Goal: Task Accomplishment & Management: Complete application form

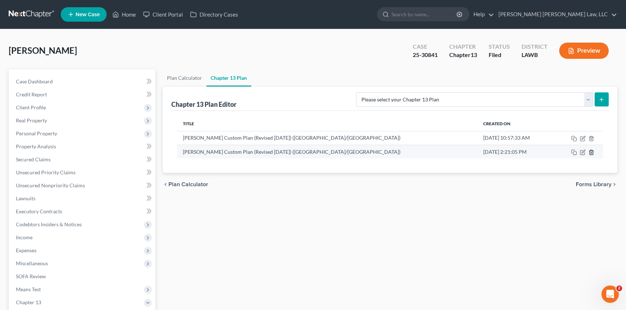
click at [591, 150] on icon "button" at bounding box center [591, 153] width 6 height 6
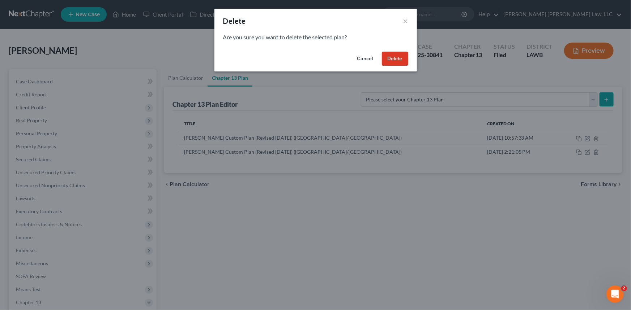
click at [403, 58] on button "Delete" at bounding box center [395, 59] width 26 height 14
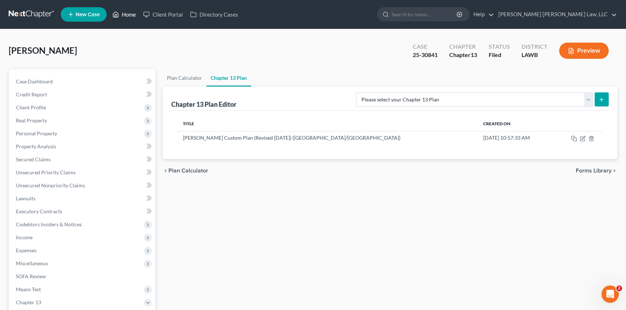
click at [123, 10] on link "Home" at bounding box center [124, 14] width 31 height 13
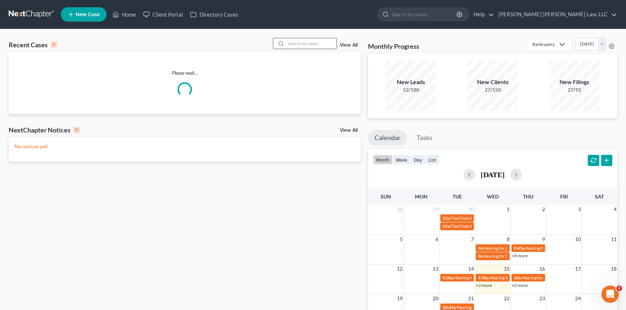
click at [292, 43] on input "search" at bounding box center [311, 43] width 51 height 10
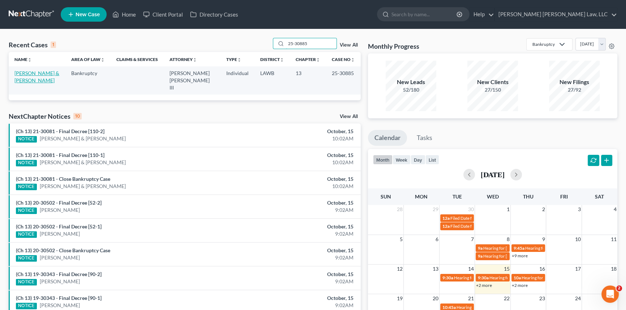
type input "25-30885"
click at [36, 74] on link "[PERSON_NAME] & [PERSON_NAME]" at bounding box center [36, 76] width 45 height 13
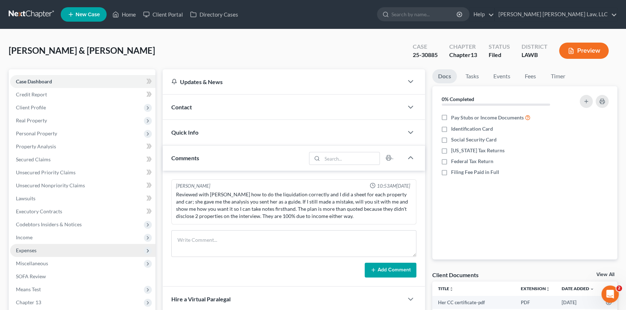
drag, startPoint x: 36, startPoint y: 252, endPoint x: 40, endPoint y: 254, distance: 4.5
click at [36, 252] on span "Expenses" at bounding box center [26, 251] width 21 height 6
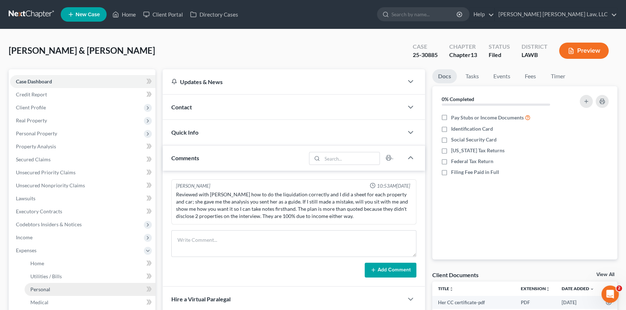
click at [51, 290] on link "Personal" at bounding box center [90, 289] width 131 height 13
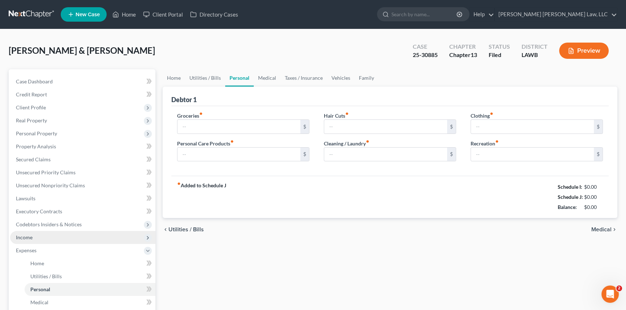
type input "800.00"
type input "52.00"
type input "35.00"
type input "16.00"
type input "100.00"
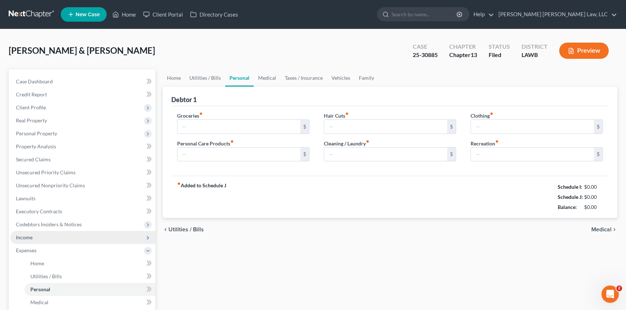
type input "75.00"
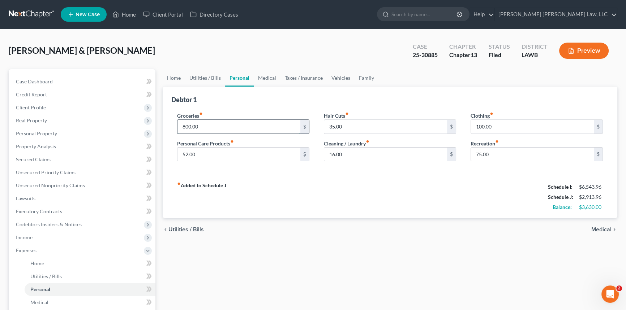
click at [231, 129] on input "800.00" at bounding box center [238, 127] width 123 height 14
type input "1"
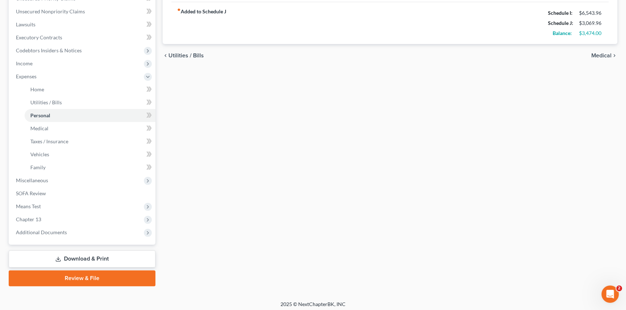
scroll to position [177, 0]
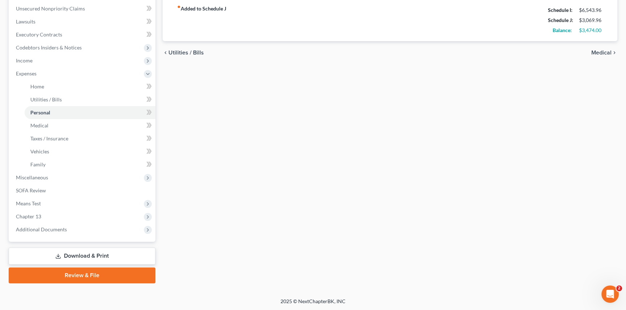
type input "956.00"
click at [138, 257] on link "Download & Print" at bounding box center [82, 256] width 147 height 17
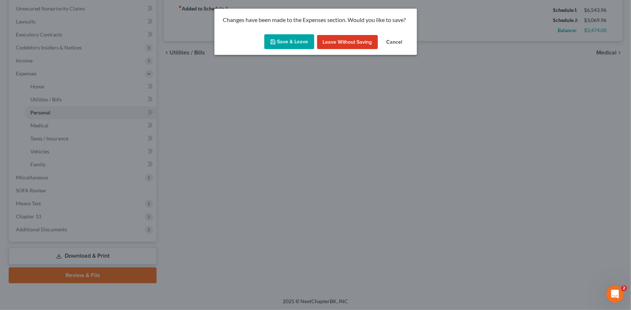
click at [291, 43] on button "Save & Leave" at bounding box center [289, 41] width 50 height 15
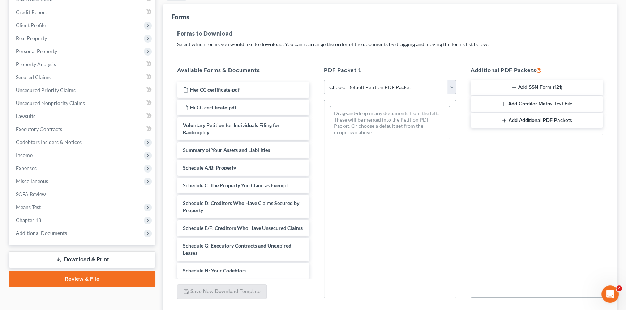
scroll to position [98, 0]
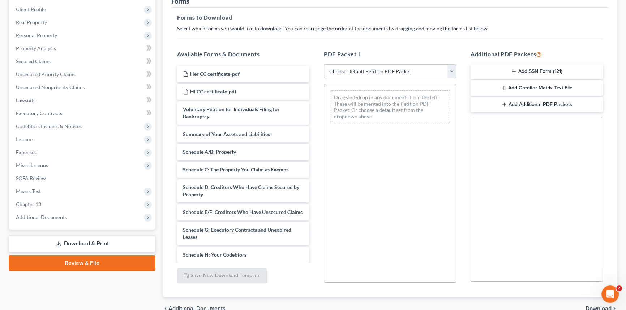
click at [377, 71] on select "Choose Default Petition PDF Packet Complete Bankruptcy Petition (all forms and …" at bounding box center [390, 71] width 132 height 14
select select "2"
click at [324, 64] on select "Choose Default Petition PDF Packet Complete Bankruptcy Petition (all forms and …" at bounding box center [390, 71] width 132 height 14
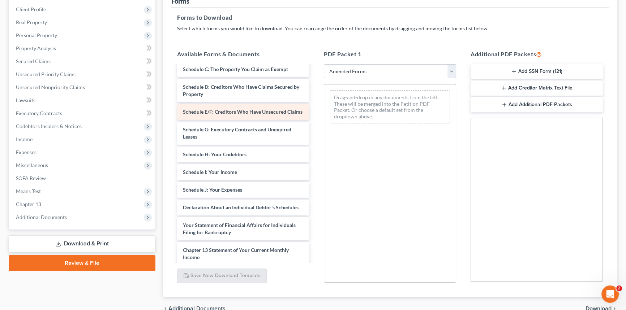
scroll to position [65, 0]
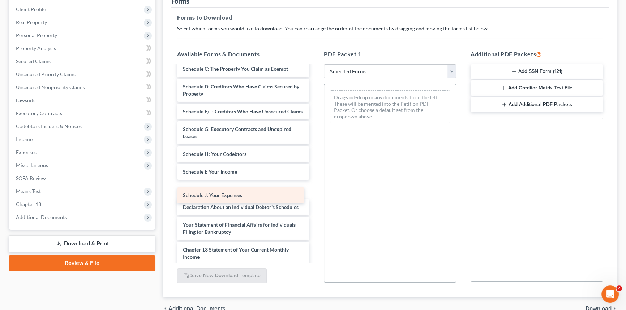
drag, startPoint x: 246, startPoint y: 194, endPoint x: 373, endPoint y: 173, distance: 128.6
click at [315, 173] on div "Schedule J: Your Expenses Voluntary Petition for Individuals Filing for Bankrup…" at bounding box center [243, 181] width 144 height 360
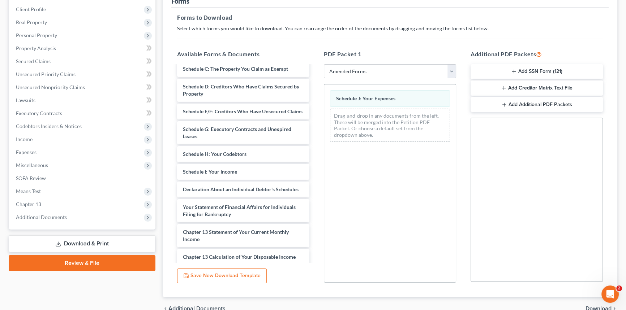
click at [315, 182] on div "Voluntary Petition for Individuals Filing for Bankruptcy Summary of Your Assets…" at bounding box center [243, 172] width 144 height 343
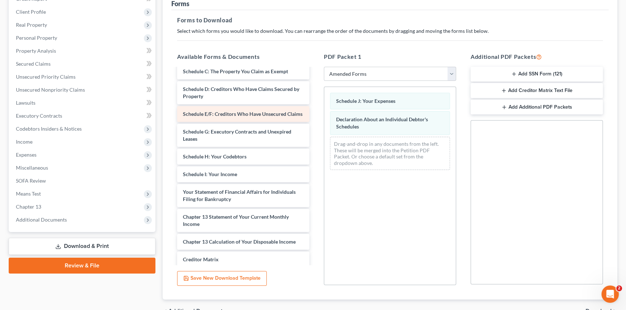
scroll to position [98, 0]
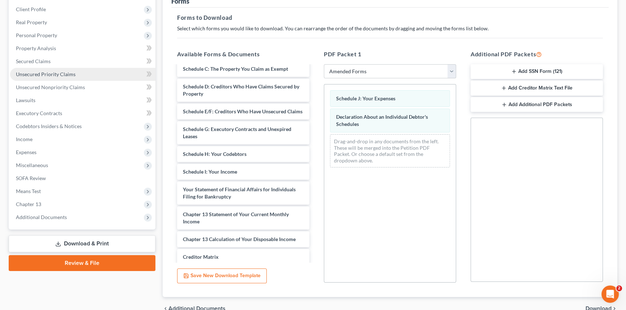
click at [39, 76] on span "Unsecured Priority Claims" at bounding box center [46, 74] width 60 height 6
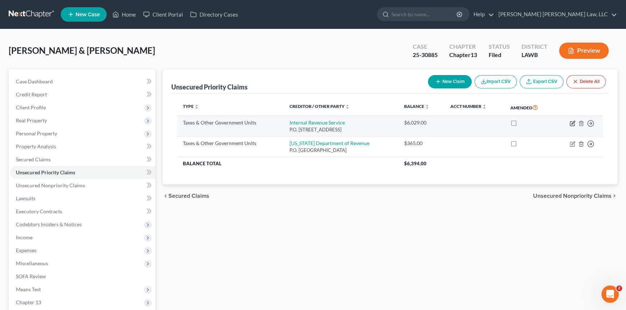
click at [572, 121] on icon "button" at bounding box center [573, 124] width 6 height 6
select select "0"
select select "39"
select select "2"
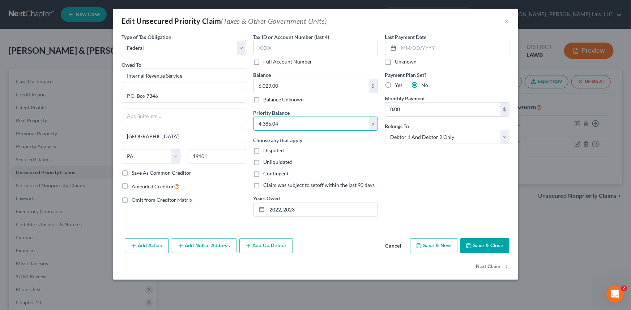
type input "4,385.04"
type input "4,801.12"
click at [299, 208] on input "2022, 2023" at bounding box center [322, 210] width 110 height 14
click at [280, 209] on input "2022, 2023" at bounding box center [322, 210] width 110 height 14
type input "2021, 2023"
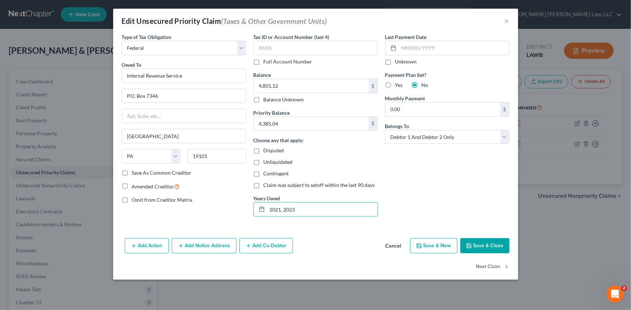
click at [395, 85] on label "Yes" at bounding box center [399, 85] width 8 height 7
click at [398, 85] on input "Yes" at bounding box center [400, 84] width 5 height 5
radio input "true"
click at [421, 85] on label "No" at bounding box center [424, 85] width 7 height 7
click at [424, 85] on input "No" at bounding box center [426, 84] width 5 height 5
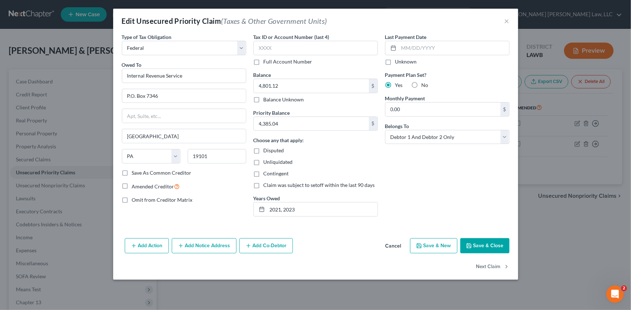
radio input "true"
click at [485, 244] on button "Save & Close" at bounding box center [484, 246] width 49 height 15
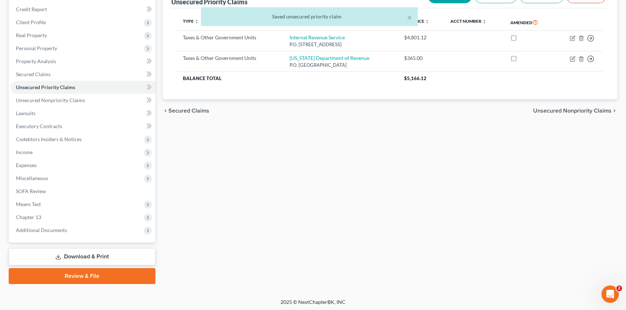
scroll to position [86, 0]
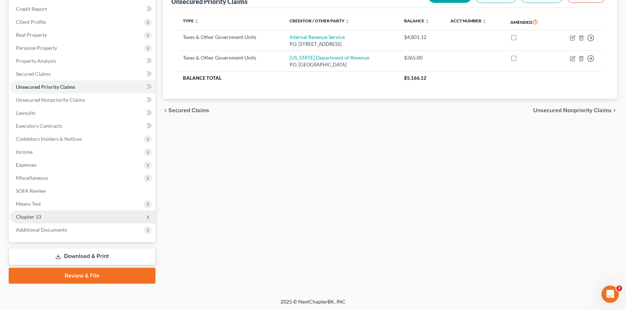
click at [71, 215] on span "Chapter 13" at bounding box center [82, 217] width 145 height 13
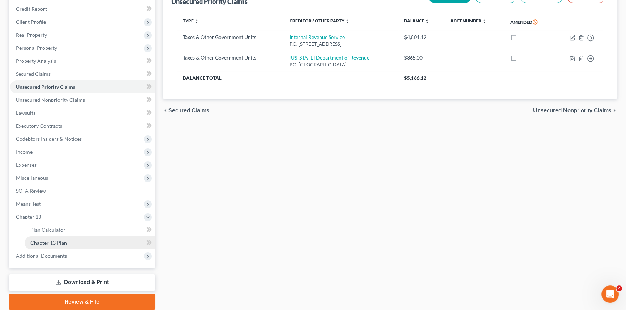
click at [80, 242] on link "Chapter 13 Plan" at bounding box center [90, 243] width 131 height 13
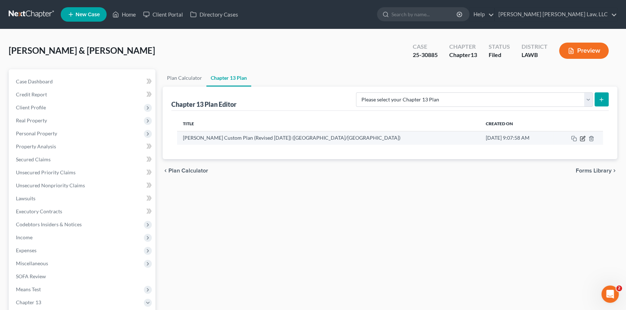
click at [580, 137] on icon "button" at bounding box center [582, 139] width 4 height 4
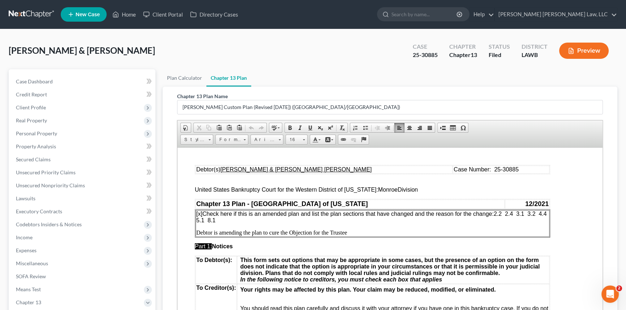
click at [355, 233] on p "Debtor is amending the plan to cure the Objection for the Trustee" at bounding box center [372, 233] width 352 height 7
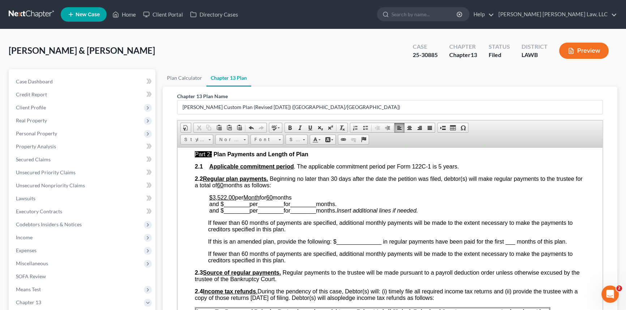
scroll to position [296, 0]
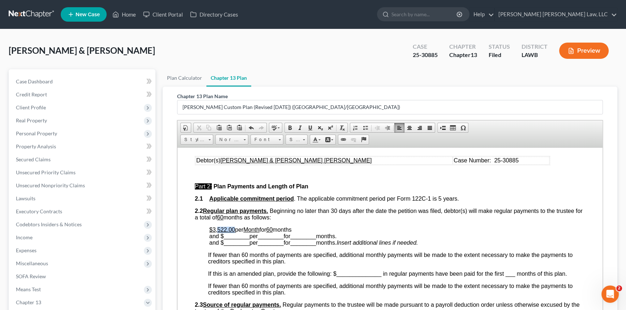
drag, startPoint x: 218, startPoint y: 240, endPoint x: 235, endPoint y: 240, distance: 17.4
click at [235, 233] on u "$3,522.00" at bounding box center [222, 230] width 26 height 6
click at [310, 127] on span at bounding box center [310, 128] width 6 height 6
click at [237, 239] on span "________" at bounding box center [237, 236] width 26 height 6
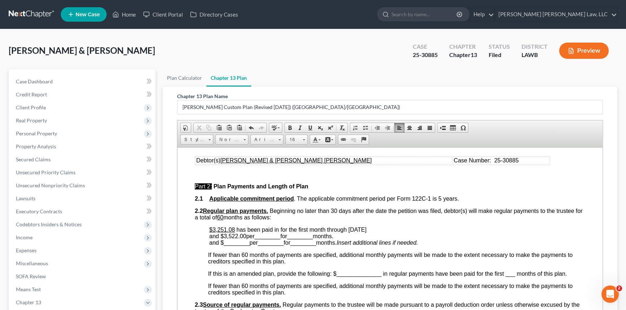
click at [273, 239] on span "________" at bounding box center [267, 236] width 26 height 6
click at [293, 239] on span "________" at bounding box center [292, 236] width 26 height 6
click at [233, 246] on span "________" at bounding box center [237, 243] width 26 height 6
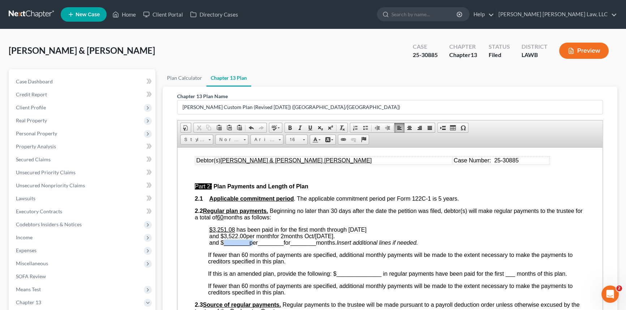
click at [233, 246] on span "________" at bounding box center [237, 243] width 26 height 6
click at [268, 246] on span "________" at bounding box center [267, 243] width 26 height 6
click at [267, 246] on span "________" at bounding box center [267, 243] width 26 height 6
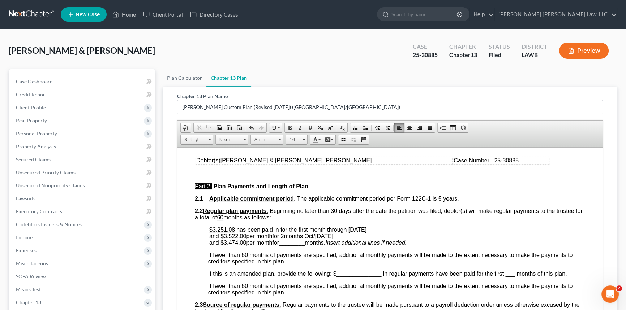
click at [289, 246] on span "________" at bounding box center [292, 243] width 26 height 6
click at [234, 239] on span "and $3,522.00 per month for 2 months Oct/[DATE] ." at bounding box center [271, 236] width 125 height 6
click at [309, 125] on span at bounding box center [310, 128] width 6 height 6
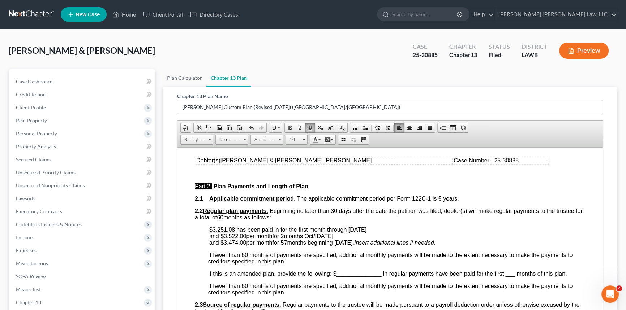
click at [265, 239] on span "and $ 3,522.00 per month for 2 months Oct/[DATE] ." at bounding box center [271, 236] width 125 height 6
click at [308, 127] on span at bounding box center [310, 128] width 6 height 6
click at [285, 239] on span "and $ 3,522.00 per month for 2 months Oct/[DATE] ." at bounding box center [271, 236] width 124 height 6
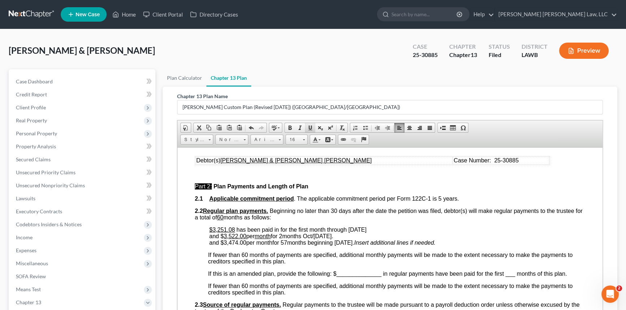
click at [312, 123] on link "Underline" at bounding box center [310, 127] width 10 height 9
click at [285, 246] on span "and $3,474.00 per month for 57 months beginning [DATE]." at bounding box center [281, 243] width 145 height 6
click at [308, 127] on span at bounding box center [310, 128] width 6 height 6
click at [266, 246] on span "and $3,474.00 per month for 57 months beginning [DATE]." at bounding box center [280, 243] width 143 height 6
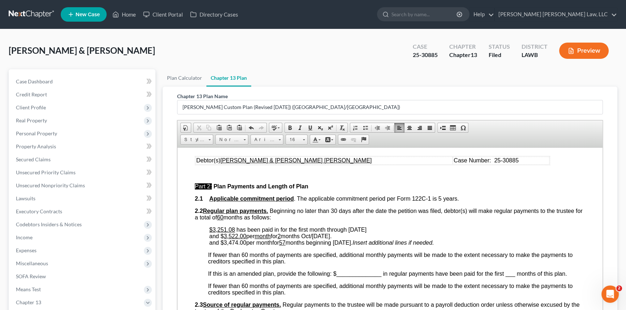
click at [266, 246] on span "and $3,474.00 per month for 57 months beginning [DATE]." at bounding box center [280, 243] width 143 height 6
click at [309, 125] on span at bounding box center [310, 128] width 6 height 6
click at [236, 246] on span "and $3,474.00 per month for 57 months beginning [DATE]." at bounding box center [280, 243] width 142 height 6
click at [307, 125] on span at bounding box center [310, 128] width 6 height 6
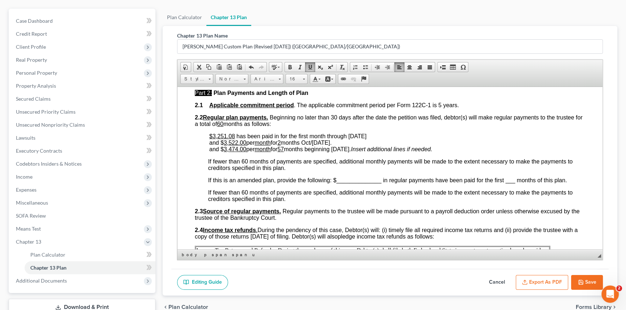
scroll to position [112, 0]
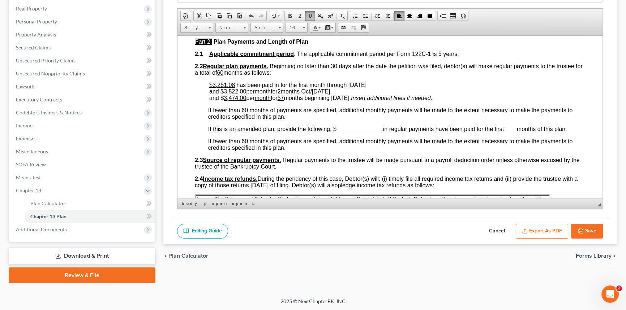
click at [587, 228] on button "Save" at bounding box center [587, 231] width 32 height 15
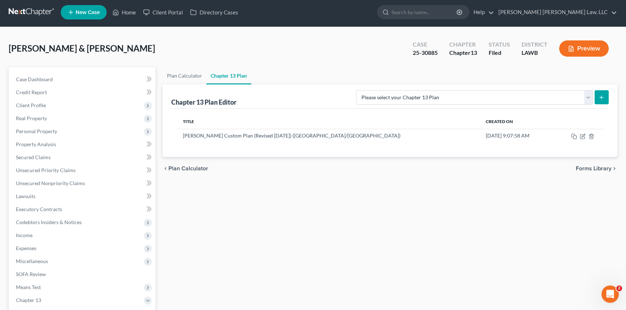
scroll to position [0, 0]
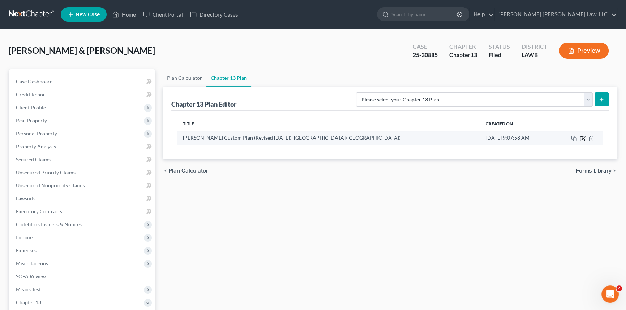
click at [582, 138] on icon "button" at bounding box center [583, 139] width 6 height 6
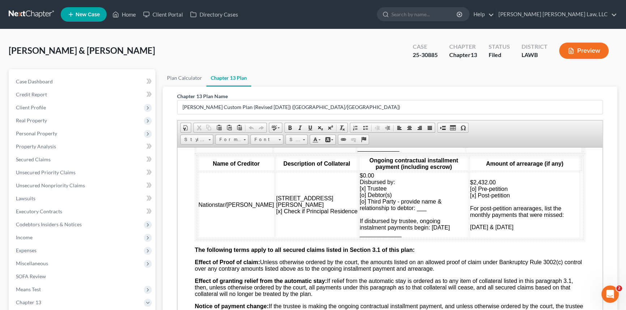
scroll to position [854, 0]
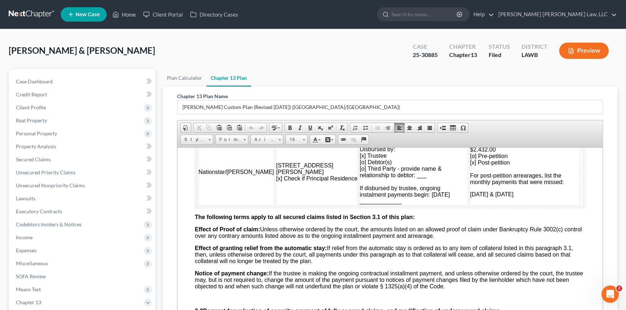
drag, startPoint x: 356, startPoint y: 228, endPoint x: 394, endPoint y: 228, distance: 38.3
click at [394, 205] on td "$0.00 Disbursed by: [x] Trustee [o] Debtor(s) [o] Third Party - provide name & …" at bounding box center [414, 172] width 110 height 67
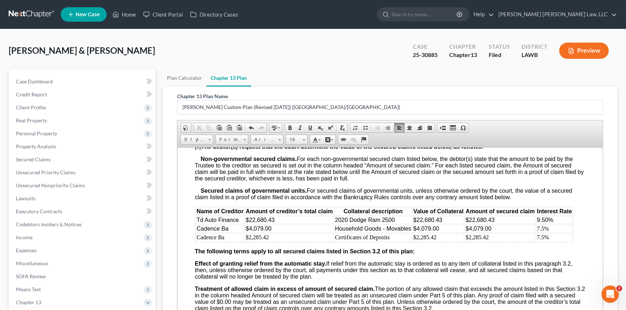
scroll to position [1084, 0]
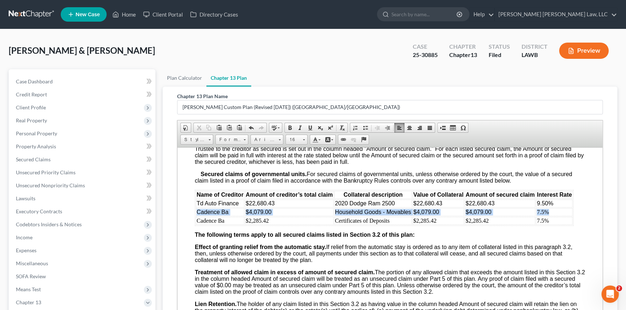
drag, startPoint x: 545, startPoint y: 254, endPoint x: 196, endPoint y: 254, distance: 349.5
click at [196, 216] on tr "Cadence Ba $4,079.00 Household Goods - Movables $4,079.00 $4,079.00 7.5%" at bounding box center [384, 212] width 377 height 8
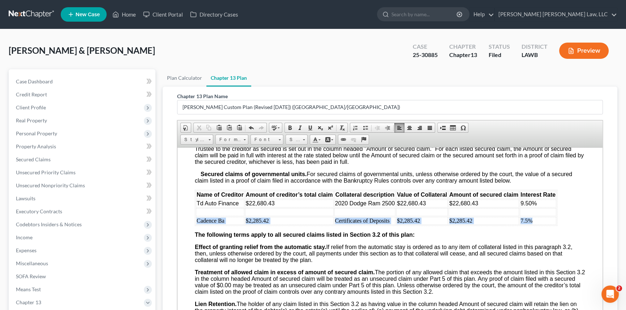
drag, startPoint x: 535, startPoint y: 264, endPoint x: 196, endPoint y: 267, distance: 338.7
click at [196, 225] on tr "Cadence Ba $2,285.42 Certificates of Deposits $2,285.42 $2,285.42 7.5%" at bounding box center [376, 221] width 360 height 8
click at [279, 140] on span at bounding box center [280, 139] width 2 height 7
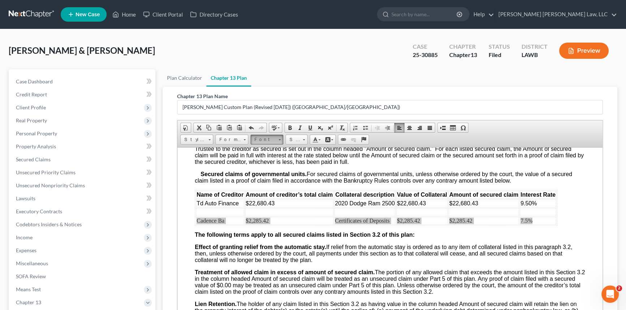
scroll to position [0, 0]
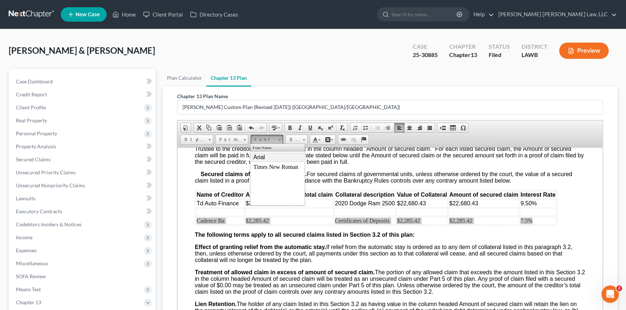
click at [272, 156] on link "Arial" at bounding box center [278, 157] width 52 height 9
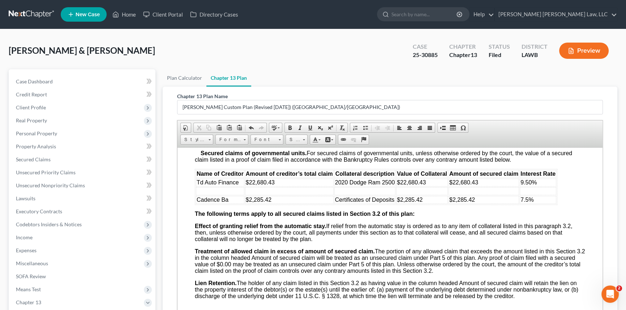
scroll to position [1117, 0]
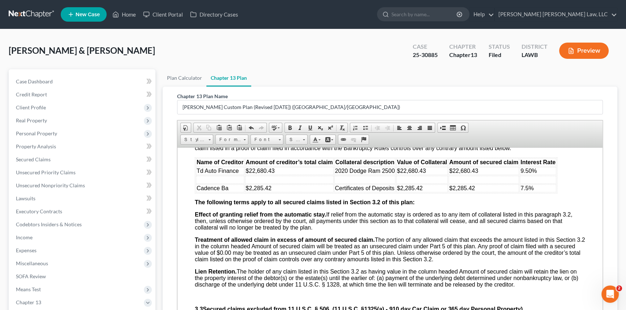
click at [203, 184] on td at bounding box center [220, 180] width 48 height 8
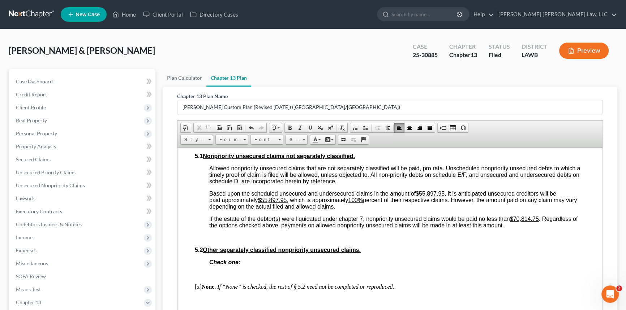
scroll to position [2169, 0]
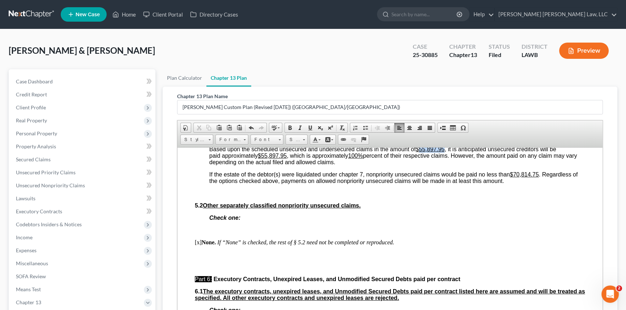
drag, startPoint x: 420, startPoint y: 226, endPoint x: 445, endPoint y: 226, distance: 24.9
click at [445, 152] on u "$55,897.95" at bounding box center [430, 149] width 29 height 6
click at [425, 152] on u "$55,897.95" at bounding box center [430, 149] width 29 height 6
drag, startPoint x: 265, startPoint y: 233, endPoint x: 288, endPoint y: 234, distance: 22.4
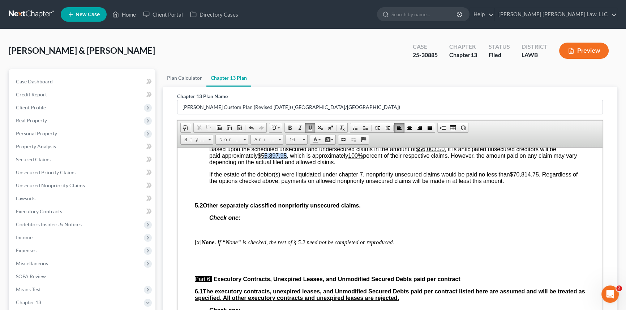
click at [287, 159] on u "$55,897.95" at bounding box center [272, 156] width 29 height 6
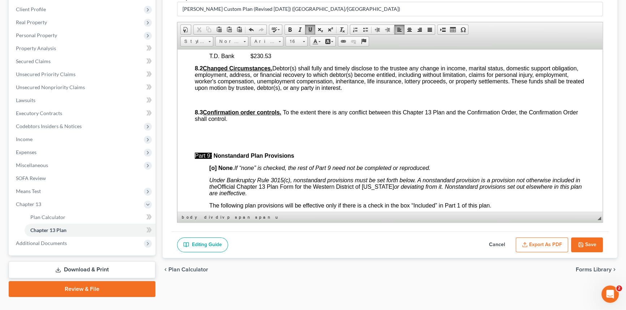
scroll to position [2464, 0]
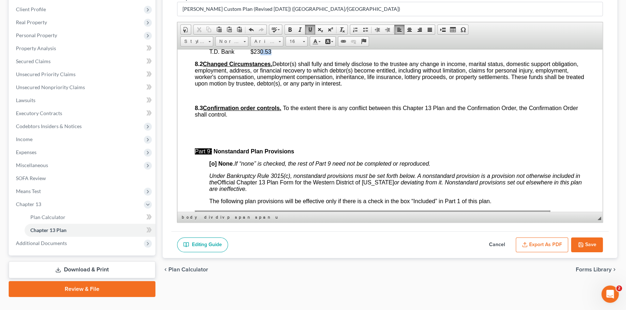
drag, startPoint x: 261, startPoint y: 140, endPoint x: 274, endPoint y: 140, distance: 13.4
click at [274, 55] on p "T.D. Bank $230.53" at bounding box center [397, 51] width 376 height 7
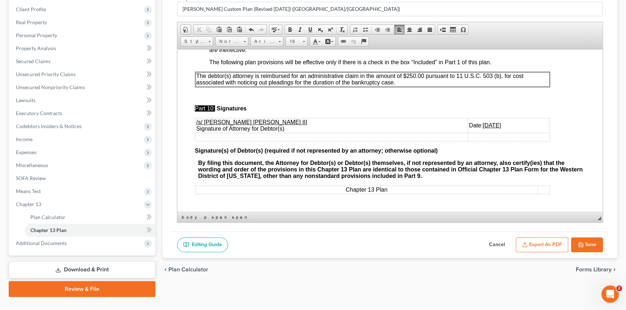
scroll to position [2694, 0]
drag, startPoint x: 453, startPoint y: 130, endPoint x: 459, endPoint y: 130, distance: 6.9
click at [483, 128] on u "[DATE]" at bounding box center [492, 125] width 18 height 6
click at [589, 240] on button "Save" at bounding box center [587, 245] width 32 height 15
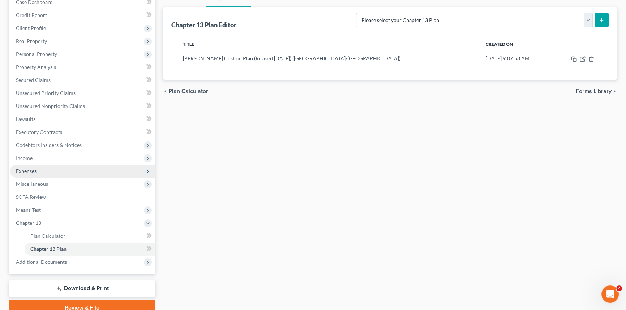
scroll to position [112, 0]
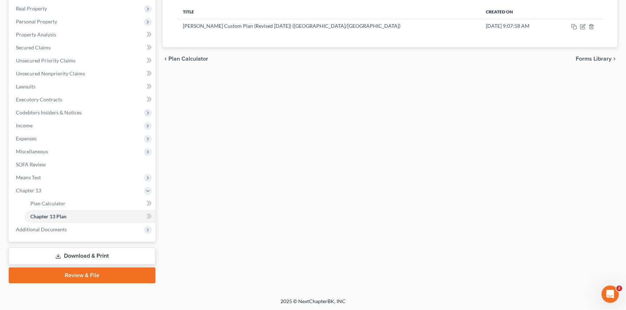
click at [137, 255] on link "Download & Print" at bounding box center [82, 256] width 147 height 17
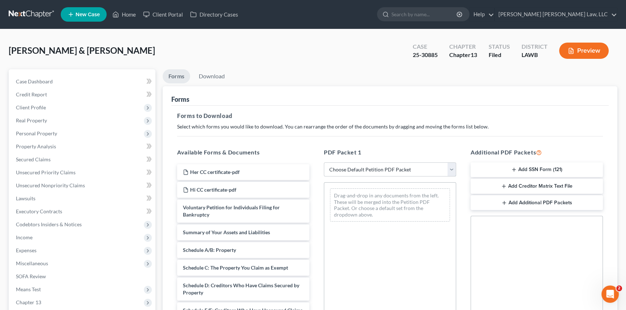
click at [367, 167] on select "Choose Default Petition PDF Packet Complete Bankruptcy Petition (all forms and …" at bounding box center [390, 170] width 132 height 14
select select "2"
click at [324, 163] on select "Choose Default Petition PDF Packet Complete Bankruptcy Petition (all forms and …" at bounding box center [390, 170] width 132 height 14
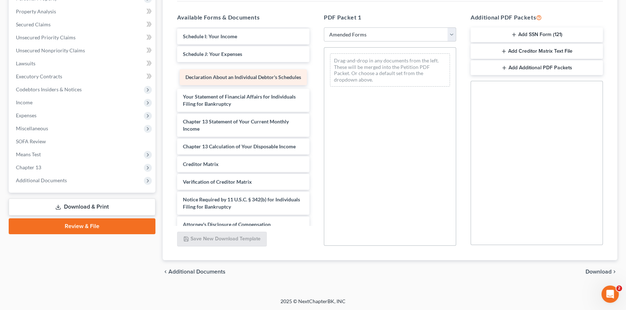
scroll to position [154, 0]
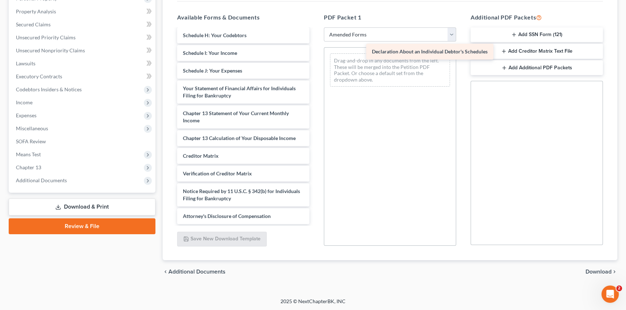
drag, startPoint x: 230, startPoint y: 78, endPoint x: 419, endPoint y: 52, distance: 190.5
click at [315, 52] on div "Declaration About an Individual Debtor's Schedules Voluntary Petition for Indiv…" at bounding box center [243, 53] width 144 height 343
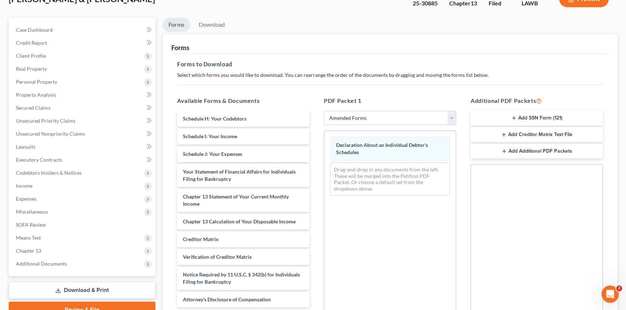
scroll to position [0, 0]
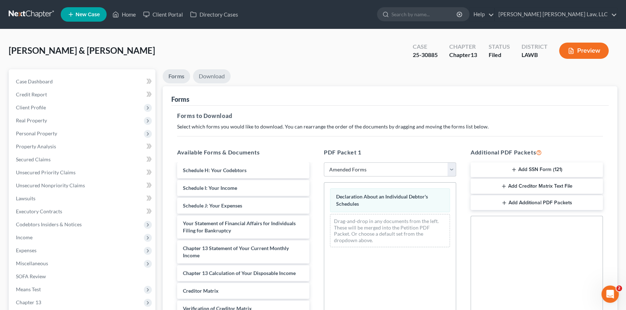
click at [210, 73] on link "Download" at bounding box center [212, 76] width 38 height 14
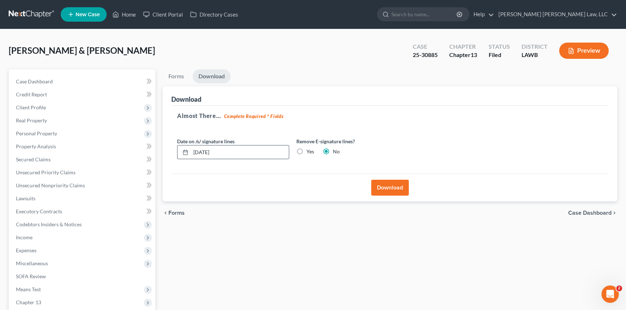
click at [233, 159] on div "[DATE]" at bounding box center [233, 152] width 112 height 14
click at [232, 154] on input "[DATE]" at bounding box center [240, 153] width 98 height 14
click at [398, 184] on button "Download" at bounding box center [390, 188] width 38 height 16
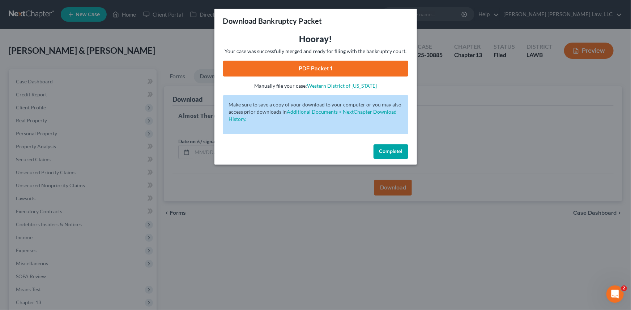
click at [392, 151] on span "Complete!" at bounding box center [390, 152] width 23 height 6
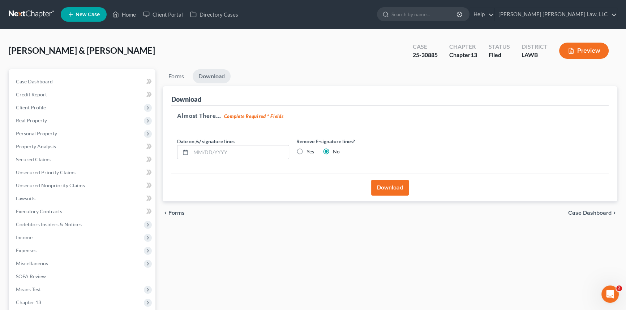
click at [393, 184] on button "Download" at bounding box center [390, 188] width 38 height 16
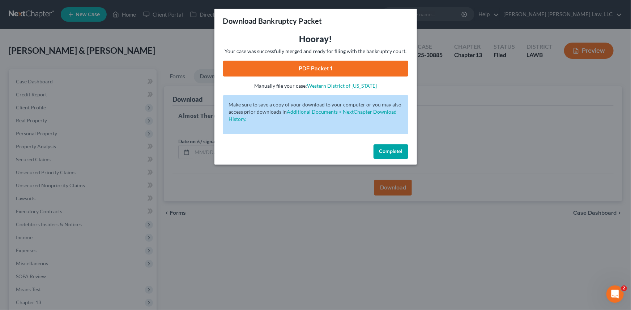
click at [346, 69] on link "PDF Packet 1" at bounding box center [315, 69] width 185 height 16
click at [393, 152] on span "Complete!" at bounding box center [390, 152] width 23 height 6
